Goal: Task Accomplishment & Management: Use online tool/utility

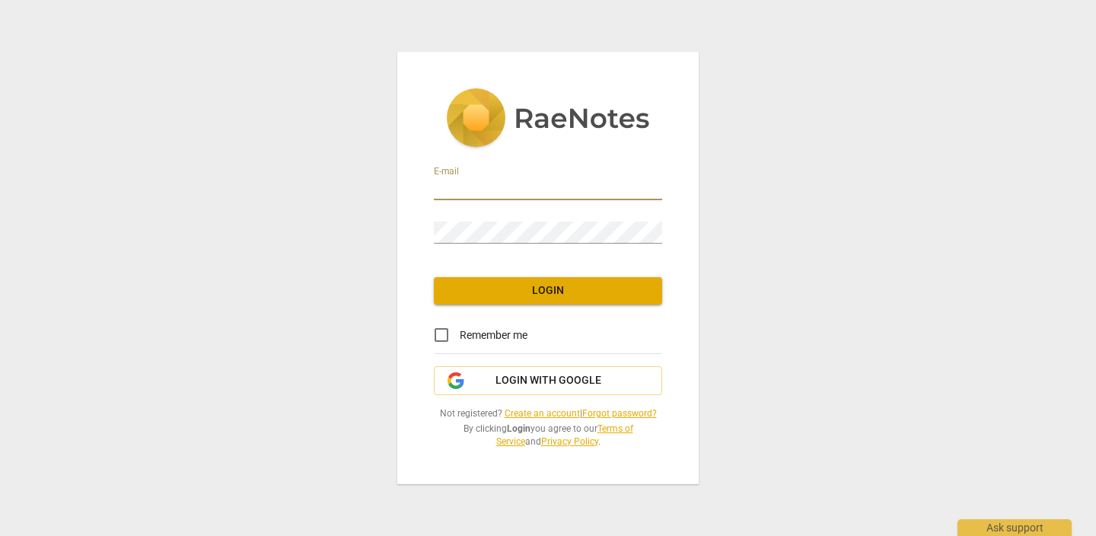
click at [446, 335] on input "Remember me" at bounding box center [441, 335] width 37 height 37
checkbox input "true"
click at [492, 186] on input "email" at bounding box center [548, 189] width 228 height 22
type input "[EMAIL_ADDRESS][DOMAIN_NAME]"
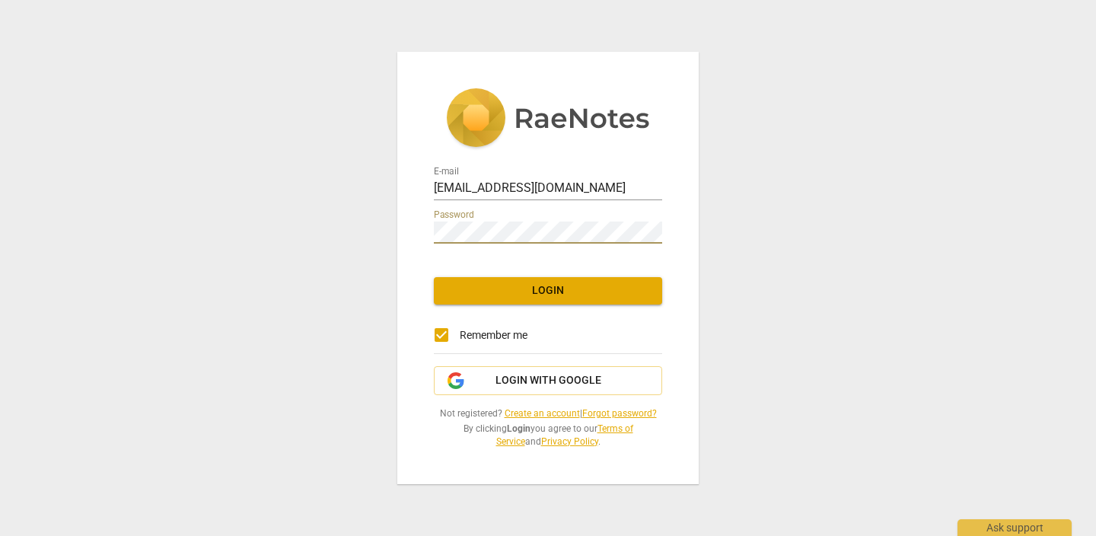
click at [496, 294] on span "Login" at bounding box center [548, 290] width 204 height 15
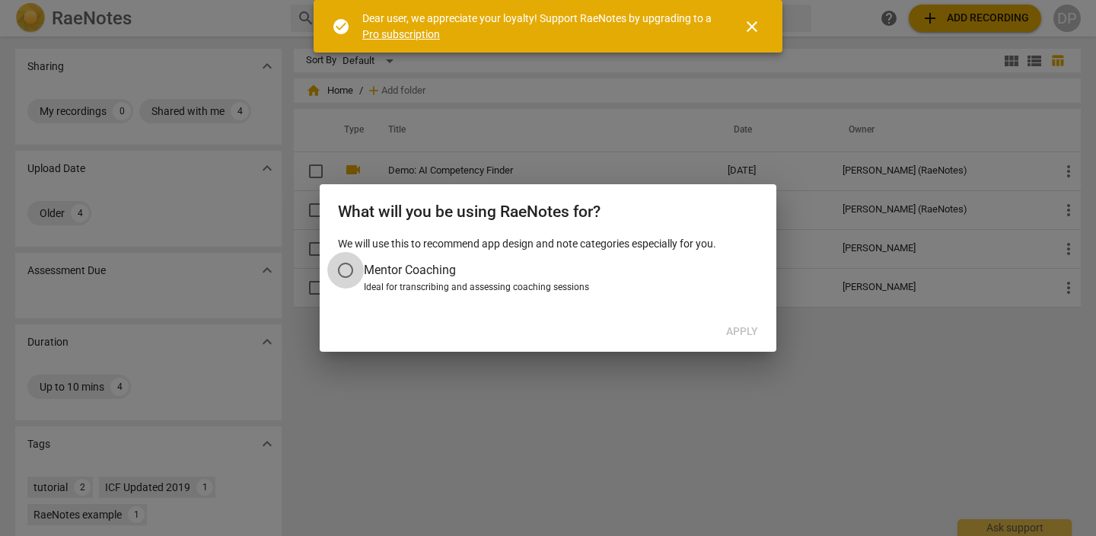
click at [349, 269] on input "Mentor Coaching" at bounding box center [345, 270] width 37 height 37
radio input "false"
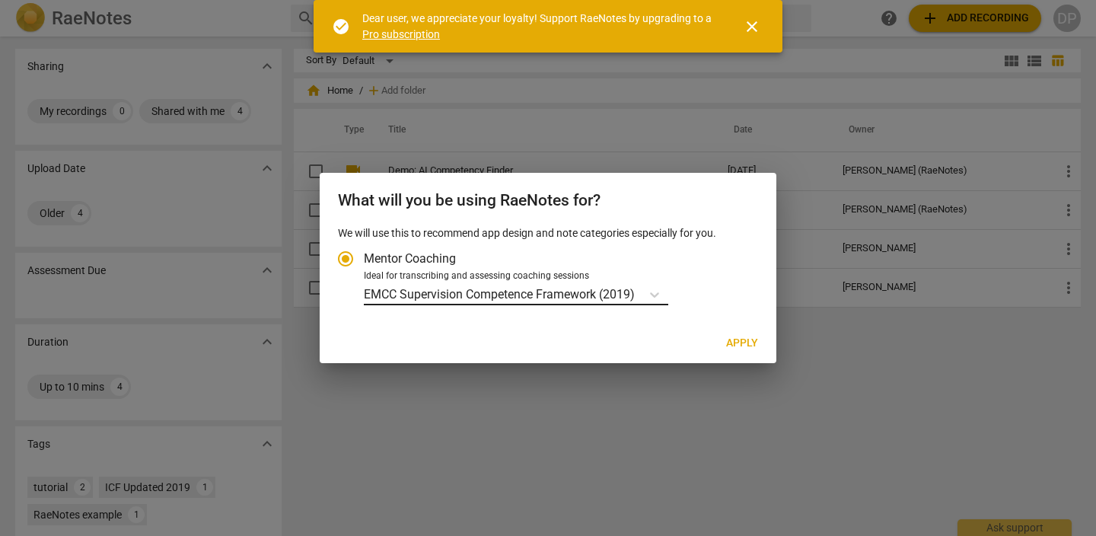
click at [558, 295] on p "EMCC Supervision Competence Framework (2019)" at bounding box center [499, 294] width 271 height 18
click at [0, 0] on input "Ideal for transcribing and assessing coaching sessions EMCC Supervision Compete…" at bounding box center [0, 0] width 0 height 0
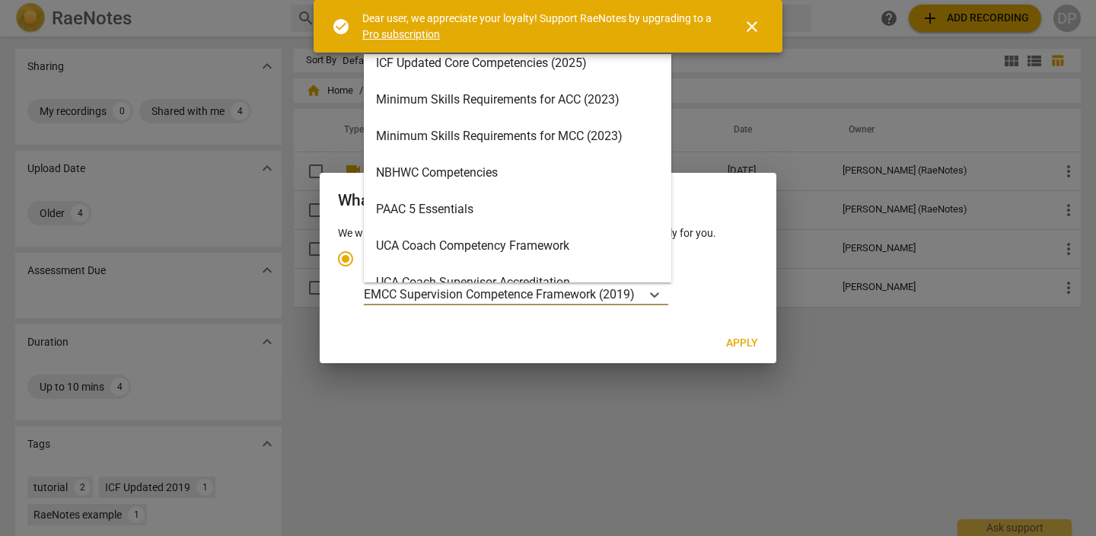
scroll to position [362, 0]
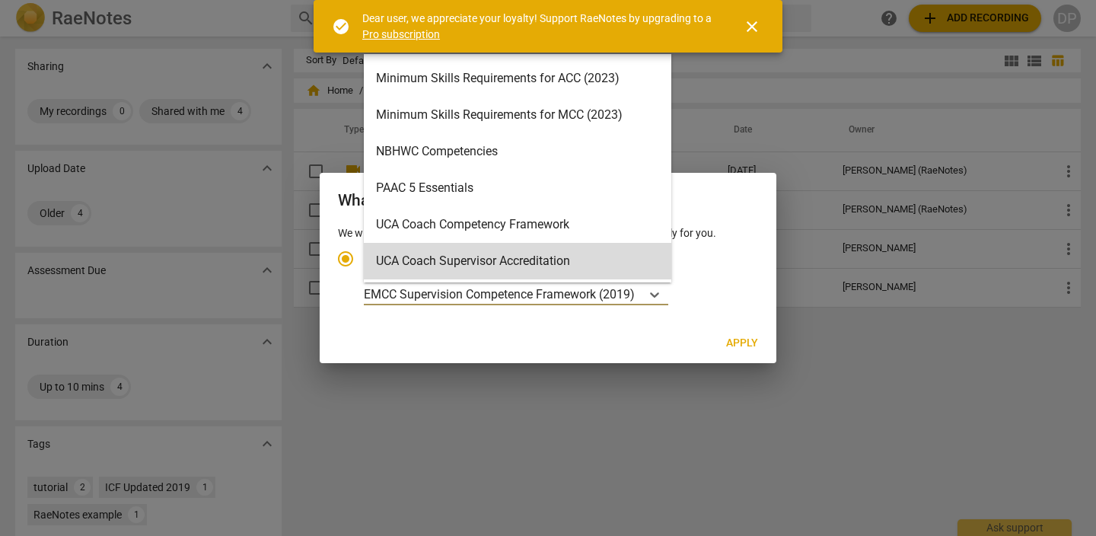
click at [612, 292] on p "EMCC Supervision Competence Framework (2019)" at bounding box center [499, 294] width 271 height 18
click at [0, 0] on input "Ideal for transcribing and assessing coaching sessions UCA Coach Supervisor Acc…" at bounding box center [0, 0] width 0 height 0
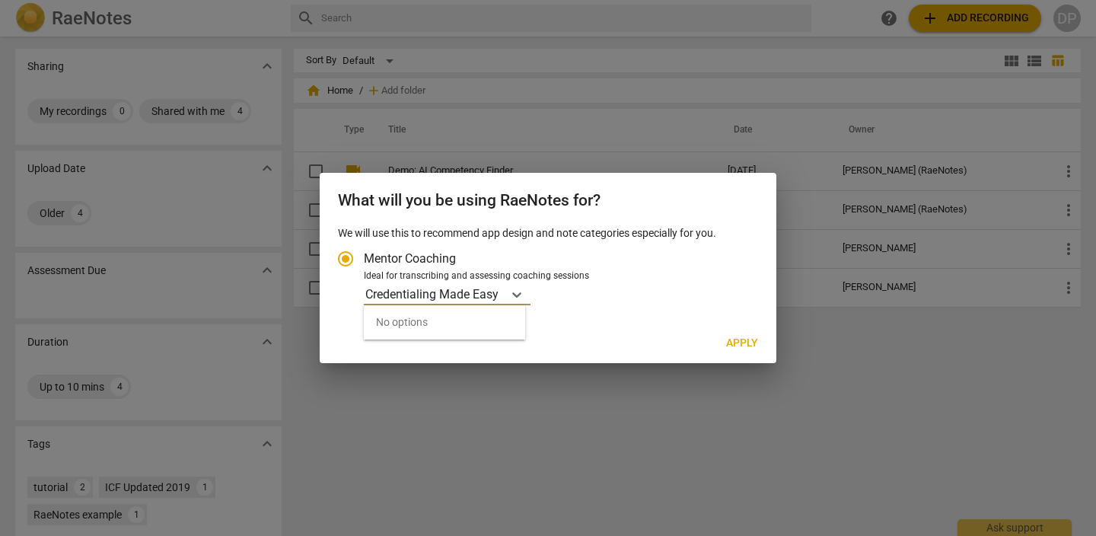
type input "Credentialing Made Easy"
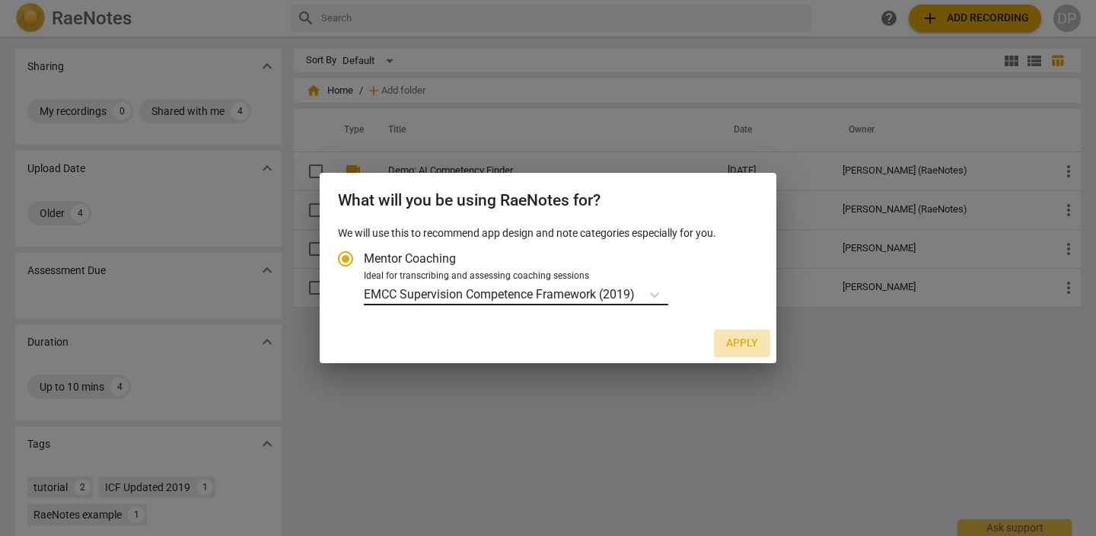
click at [742, 340] on span "Apply" at bounding box center [742, 343] width 32 height 15
radio input "false"
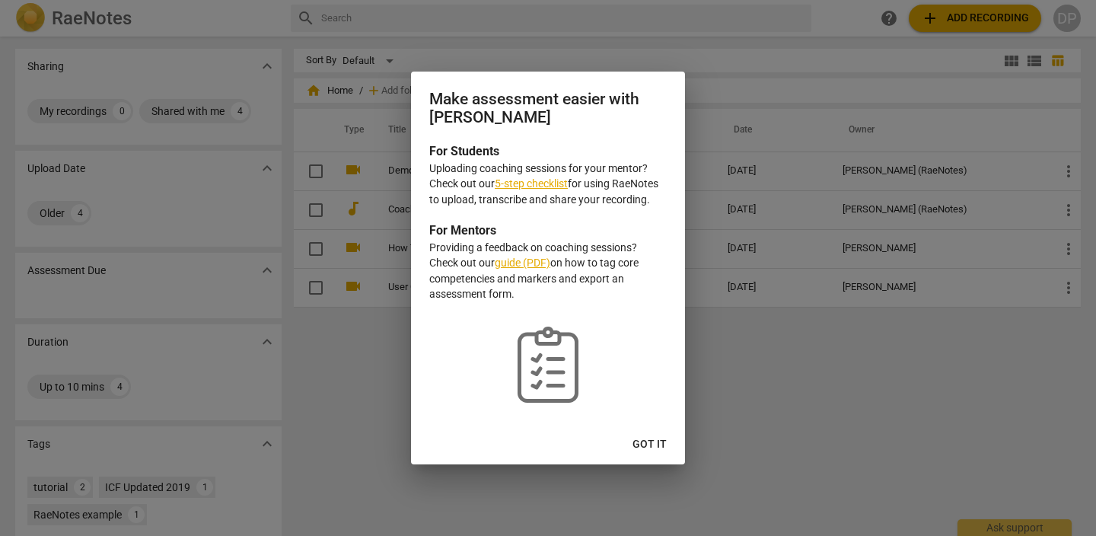
click at [547, 185] on link "5-step checklist" at bounding box center [531, 183] width 73 height 12
click at [649, 445] on span "Got it" at bounding box center [650, 444] width 34 height 15
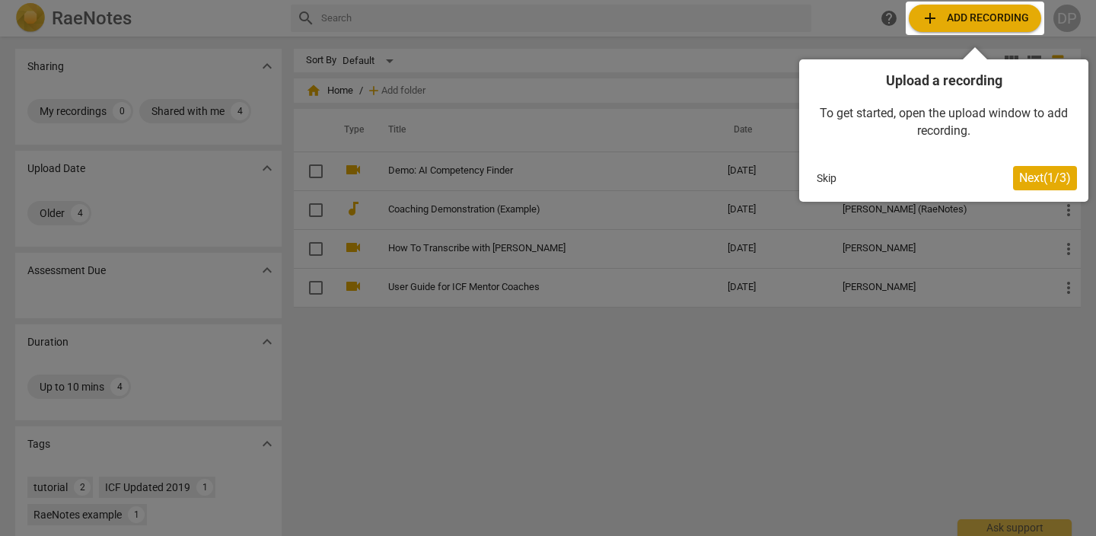
scroll to position [0, 0]
click at [1054, 175] on span "Next ( 1 / 3 )" at bounding box center [1045, 178] width 52 height 14
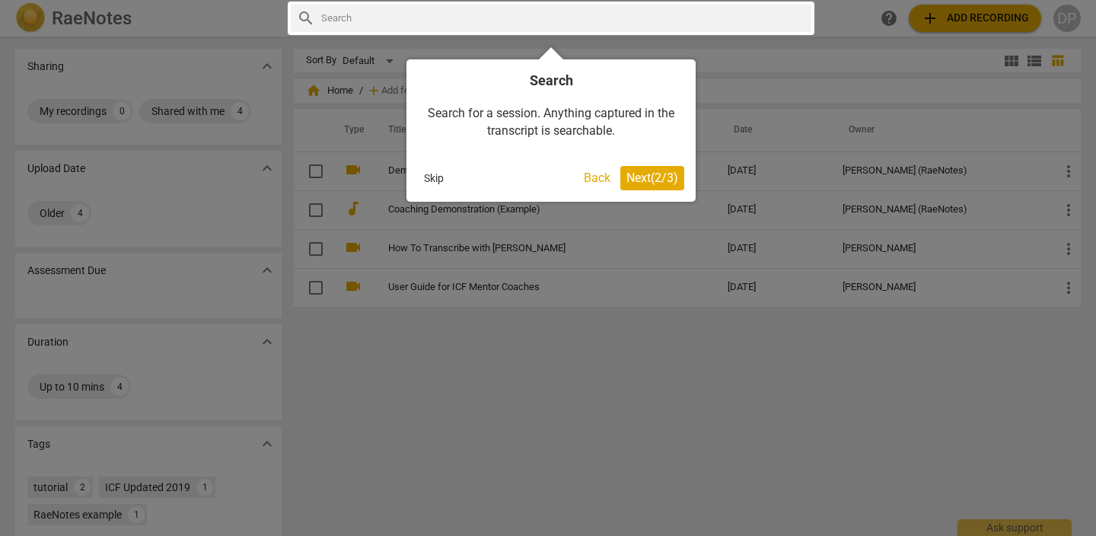
click at [651, 175] on span "Next ( 2 / 3 )" at bounding box center [653, 178] width 52 height 14
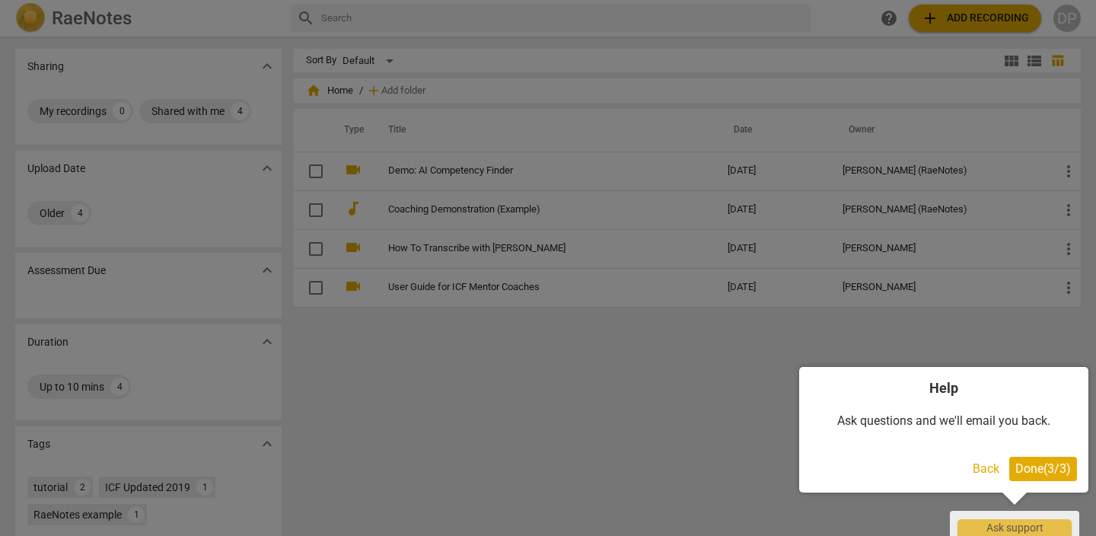
click at [1045, 468] on span "Done ( 3 / 3 )" at bounding box center [1044, 468] width 56 height 14
